Goal: Task Accomplishment & Management: Use online tool/utility

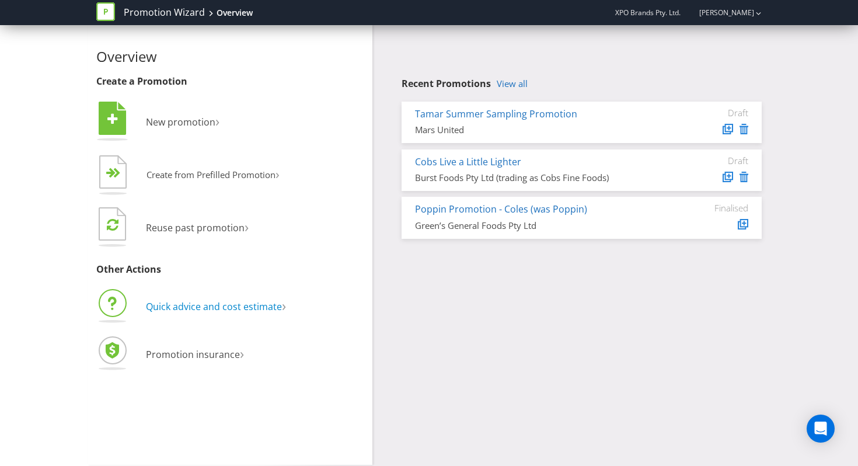
click at [214, 308] on span "Quick advice and cost estimate" at bounding box center [214, 306] width 136 height 13
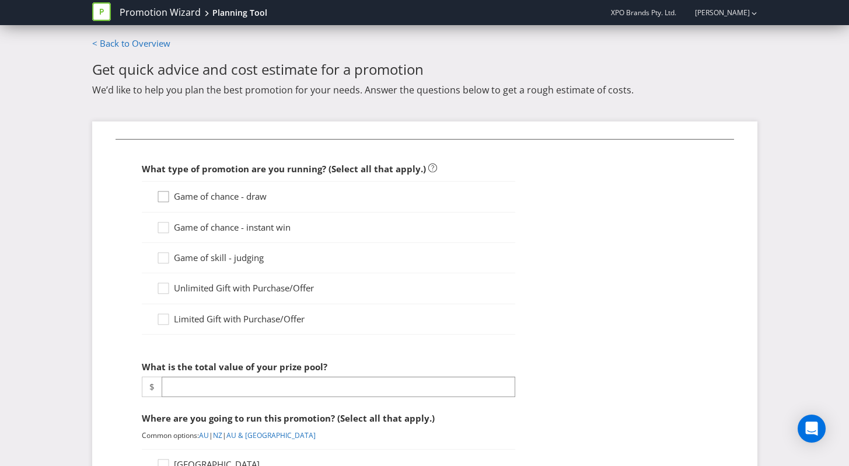
click at [166, 193] on icon at bounding box center [165, 199] width 18 height 18
click at [0, 0] on input "Game of chance - draw" at bounding box center [0, 0] width 0 height 0
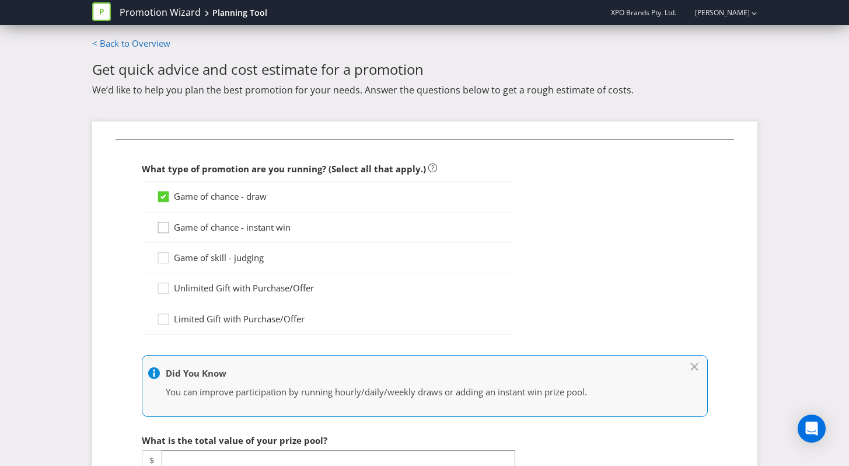
click at [166, 227] on icon at bounding box center [165, 230] width 18 height 18
click at [0, 0] on input "Game of chance - instant win" at bounding box center [0, 0] width 0 height 0
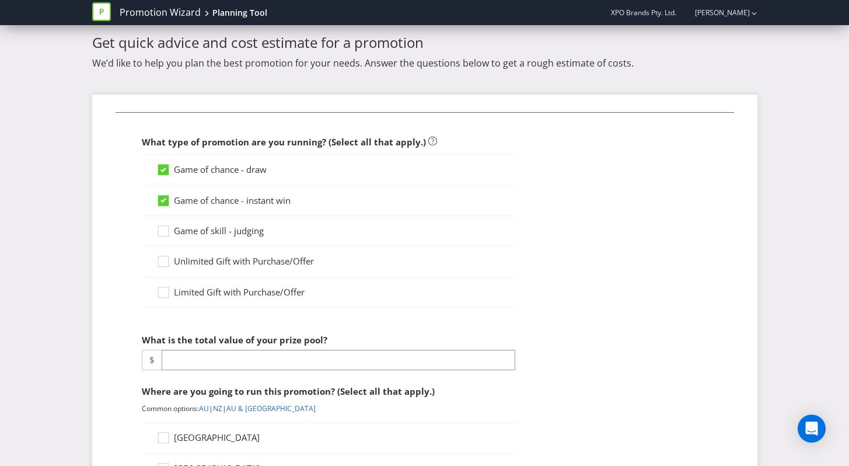
scroll to position [31, 0]
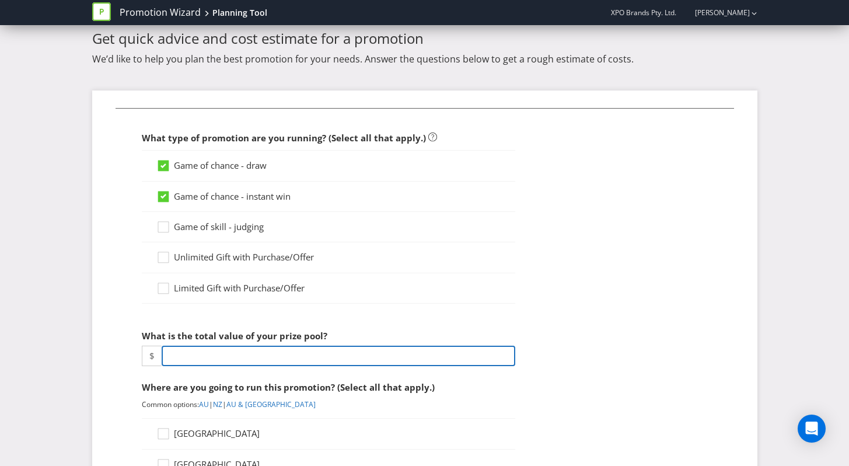
click at [219, 362] on input "number" at bounding box center [339, 355] width 354 height 20
type input "1"
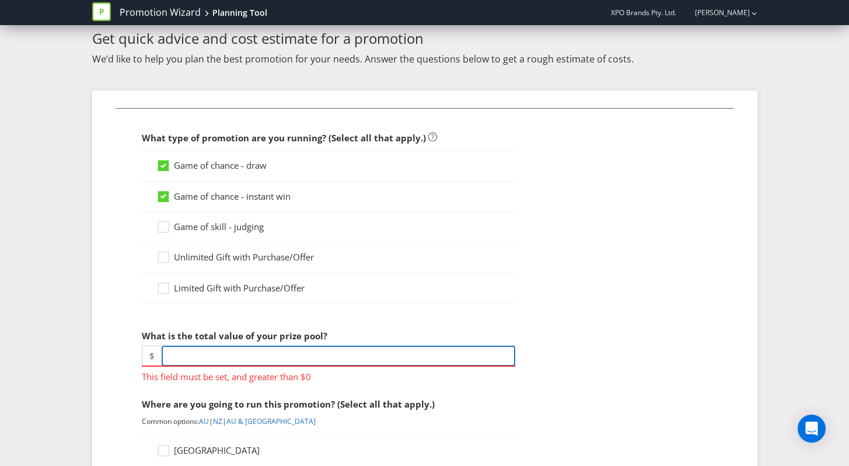
paste input "1379500.00"
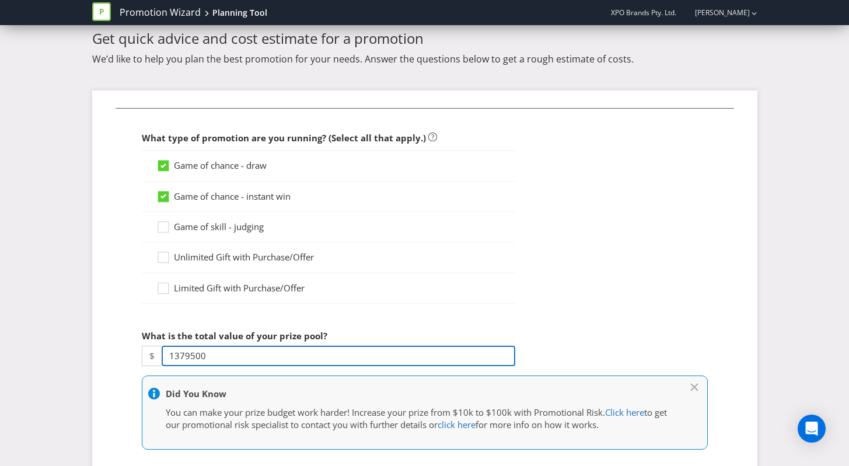
type input "1379500"
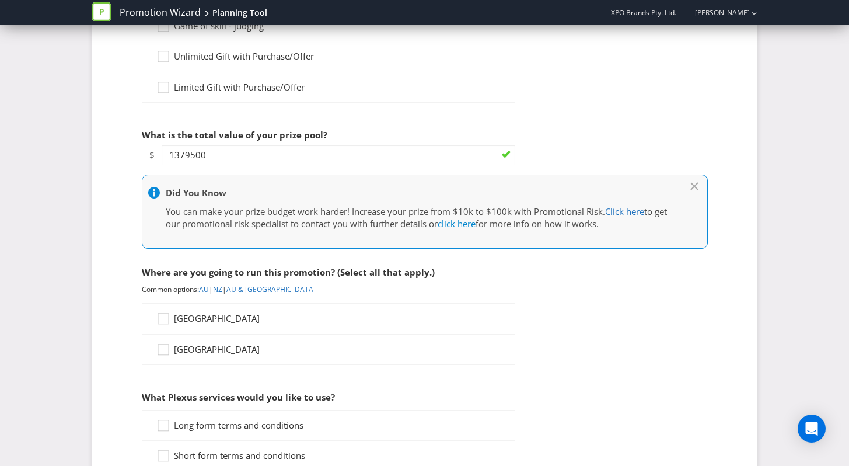
scroll to position [238, 0]
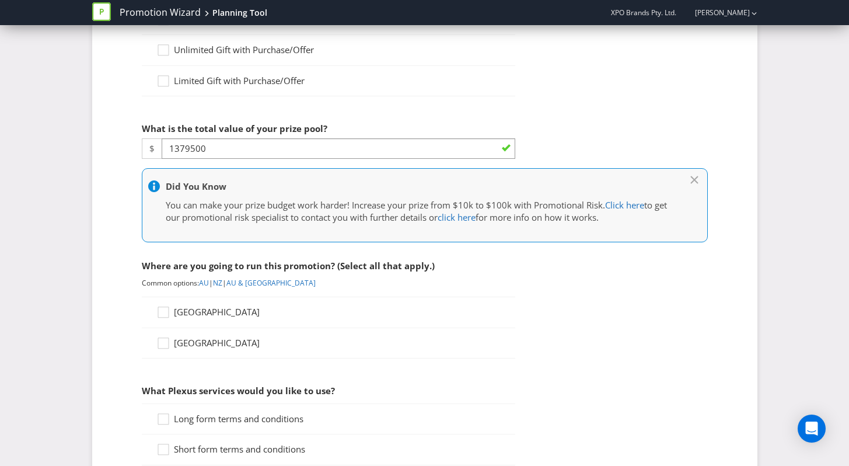
click at [194, 305] on div "[GEOGRAPHIC_DATA]" at bounding box center [328, 311] width 373 height 31
click at [163, 315] on icon at bounding box center [165, 315] width 18 height 18
click at [0, 0] on input "[GEOGRAPHIC_DATA]" at bounding box center [0, 0] width 0 height 0
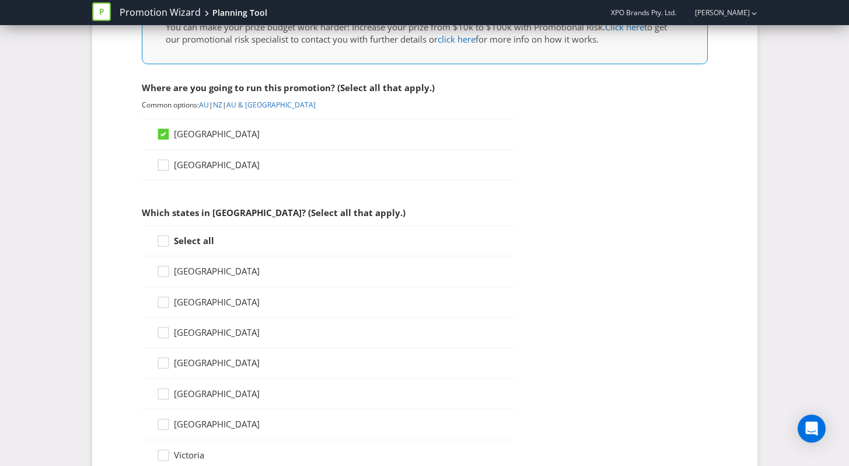
scroll to position [515, 0]
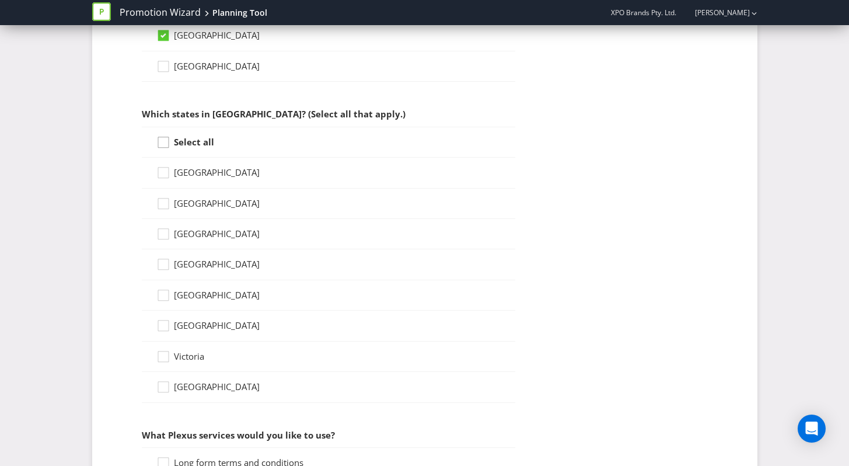
click at [164, 142] on icon at bounding box center [165, 145] width 18 height 18
click at [0, 0] on input "Select all" at bounding box center [0, 0] width 0 height 0
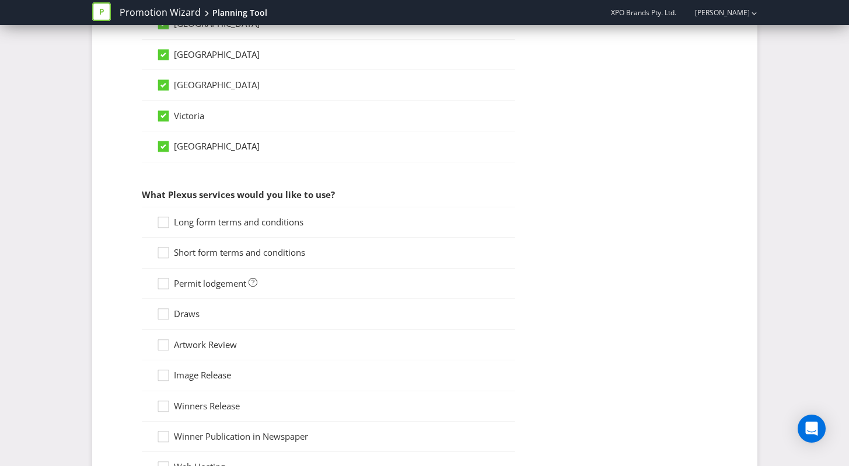
scroll to position [764, 0]
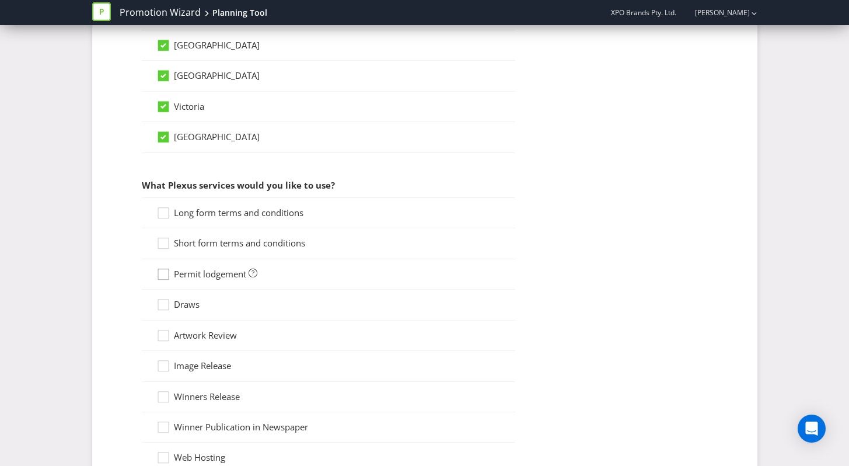
click at [167, 271] on icon at bounding box center [165, 277] width 18 height 18
click at [0, 0] on input "Permit lodgement" at bounding box center [0, 0] width 0 height 0
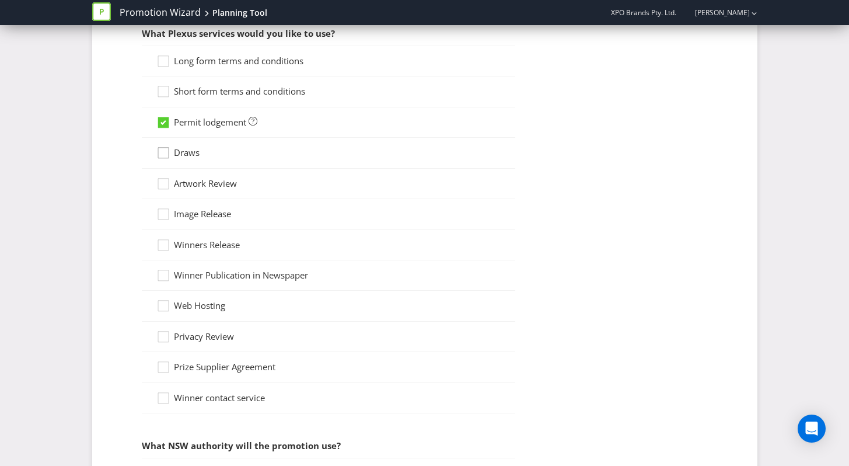
scroll to position [914, 0]
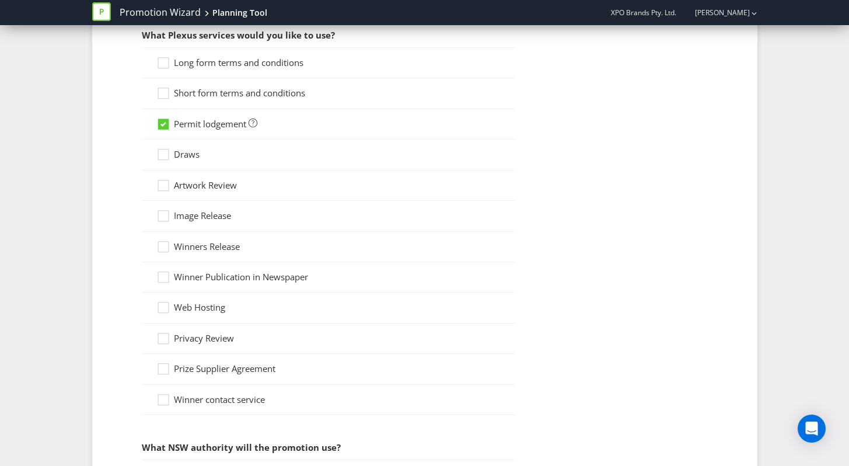
click at [166, 121] on div at bounding box center [163, 120] width 6 height 6
click at [0, 0] on input "Permit lodgement" at bounding box center [0, 0] width 0 height 0
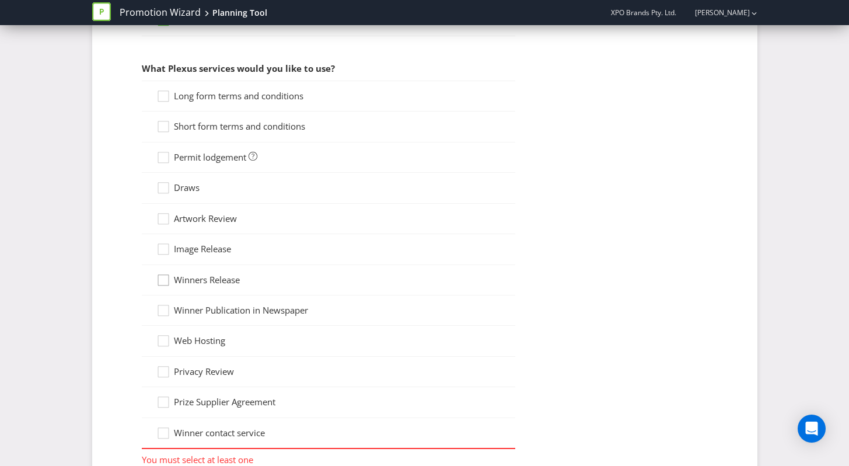
scroll to position [880, 0]
click at [160, 152] on div at bounding box center [163, 155] width 6 height 6
click at [0, 0] on input "Permit lodgement" at bounding box center [0, 0] width 0 height 0
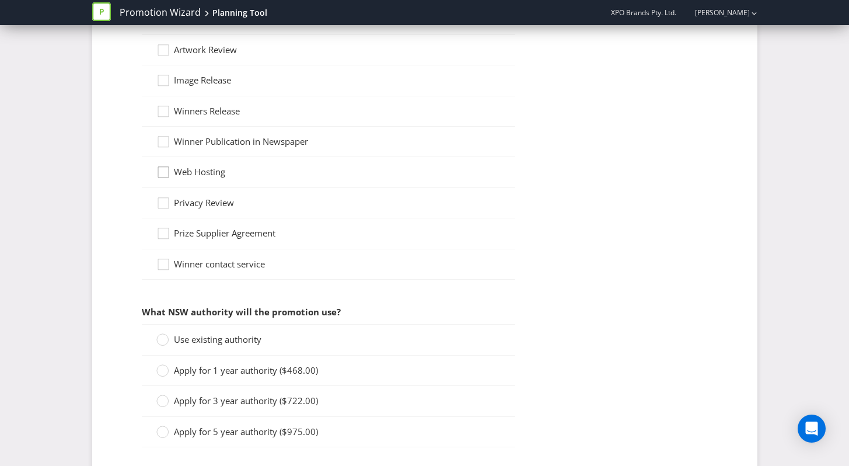
scroll to position [1129, 0]
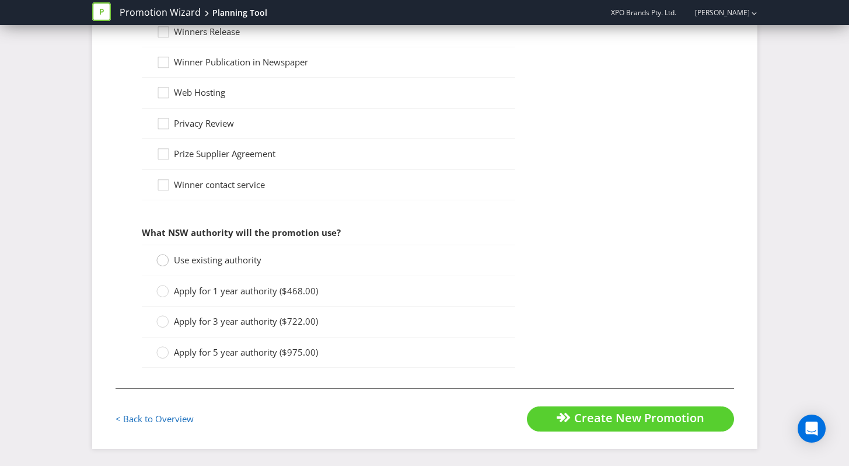
click at [165, 259] on div at bounding box center [163, 256] width 6 height 6
click at [0, 0] on input "Use existing authority" at bounding box center [0, 0] width 0 height 0
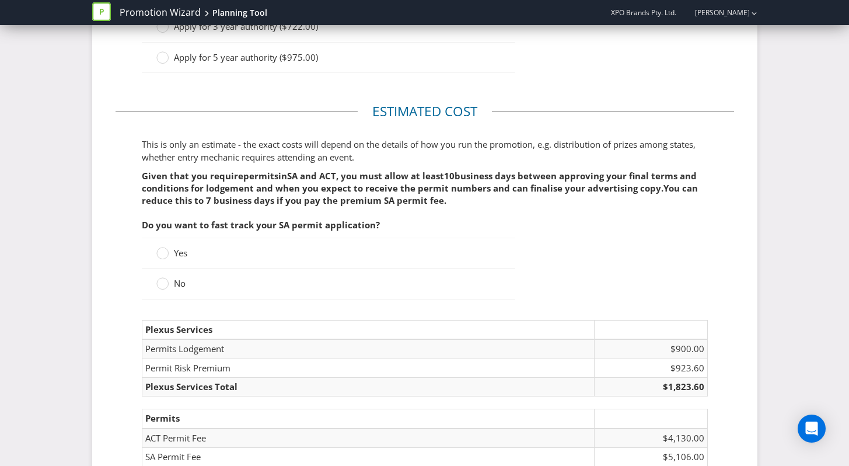
scroll to position [1566, 0]
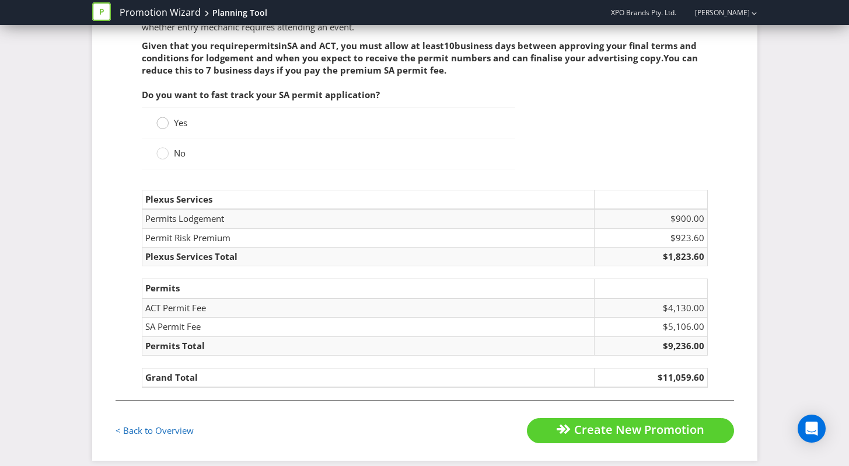
click at [161, 127] on circle at bounding box center [162, 123] width 12 height 12
click at [0, 0] on input "Yes" at bounding box center [0, 0] width 0 height 0
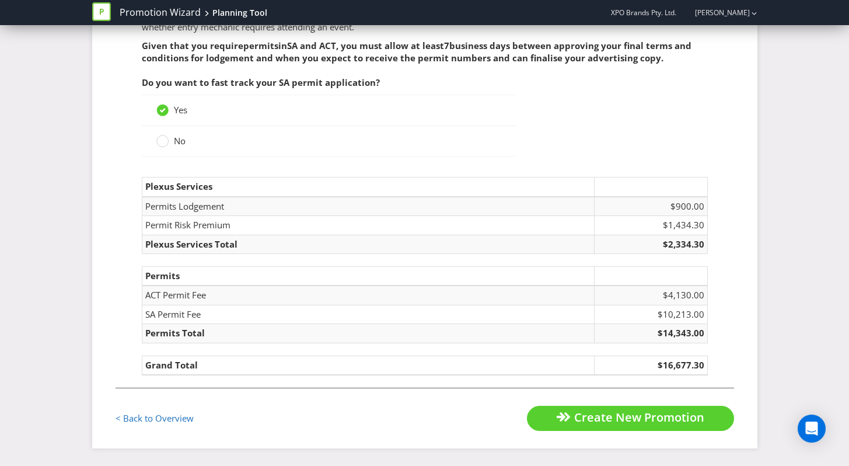
scroll to position [1553, 0]
